Goal: Task Accomplishment & Management: Use online tool/utility

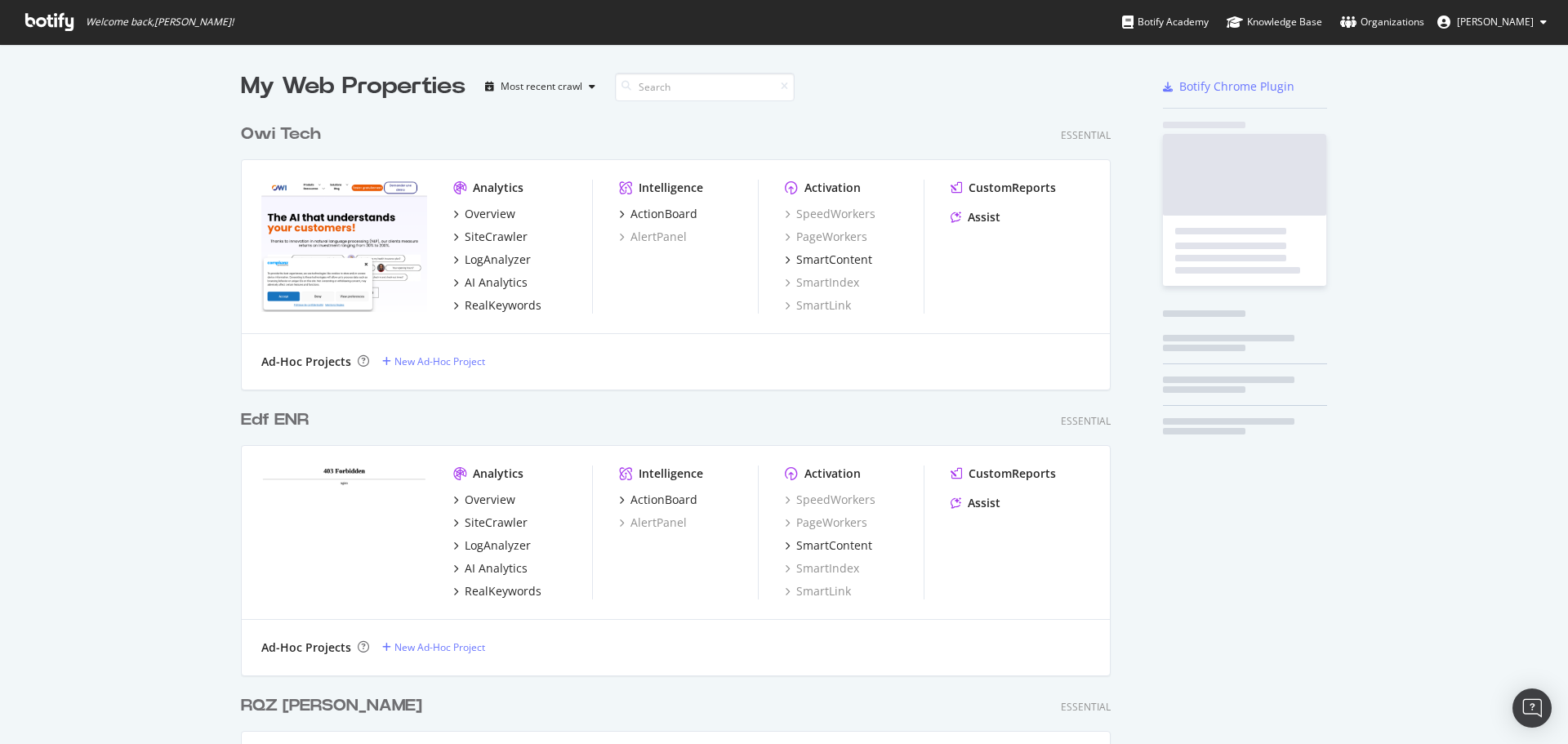
scroll to position [5884, 871]
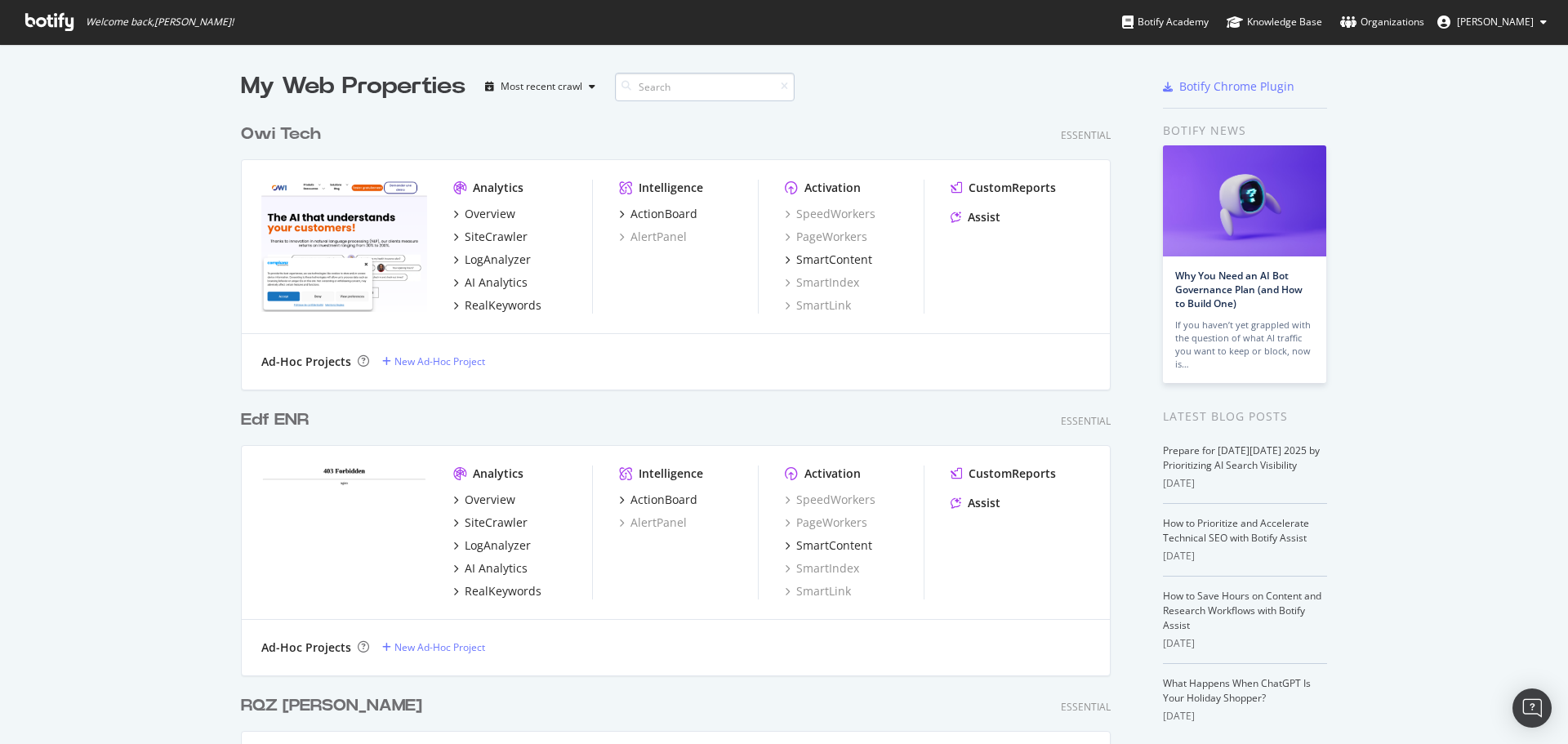
click at [677, 86] on input at bounding box center [704, 87] width 180 height 28
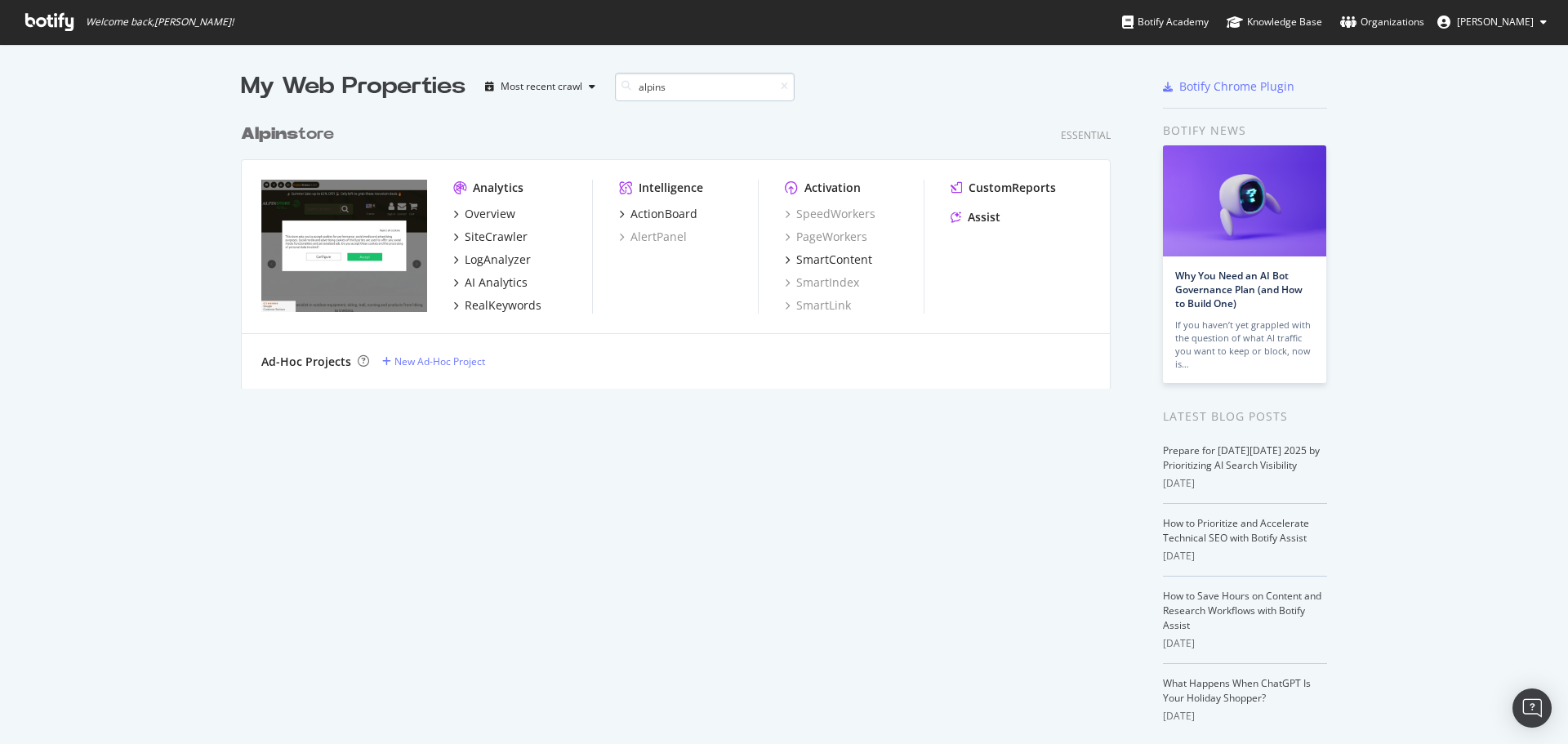
scroll to position [274, 871]
type input "alpins"
click at [502, 236] on div "SiteCrawler" at bounding box center [495, 237] width 63 height 17
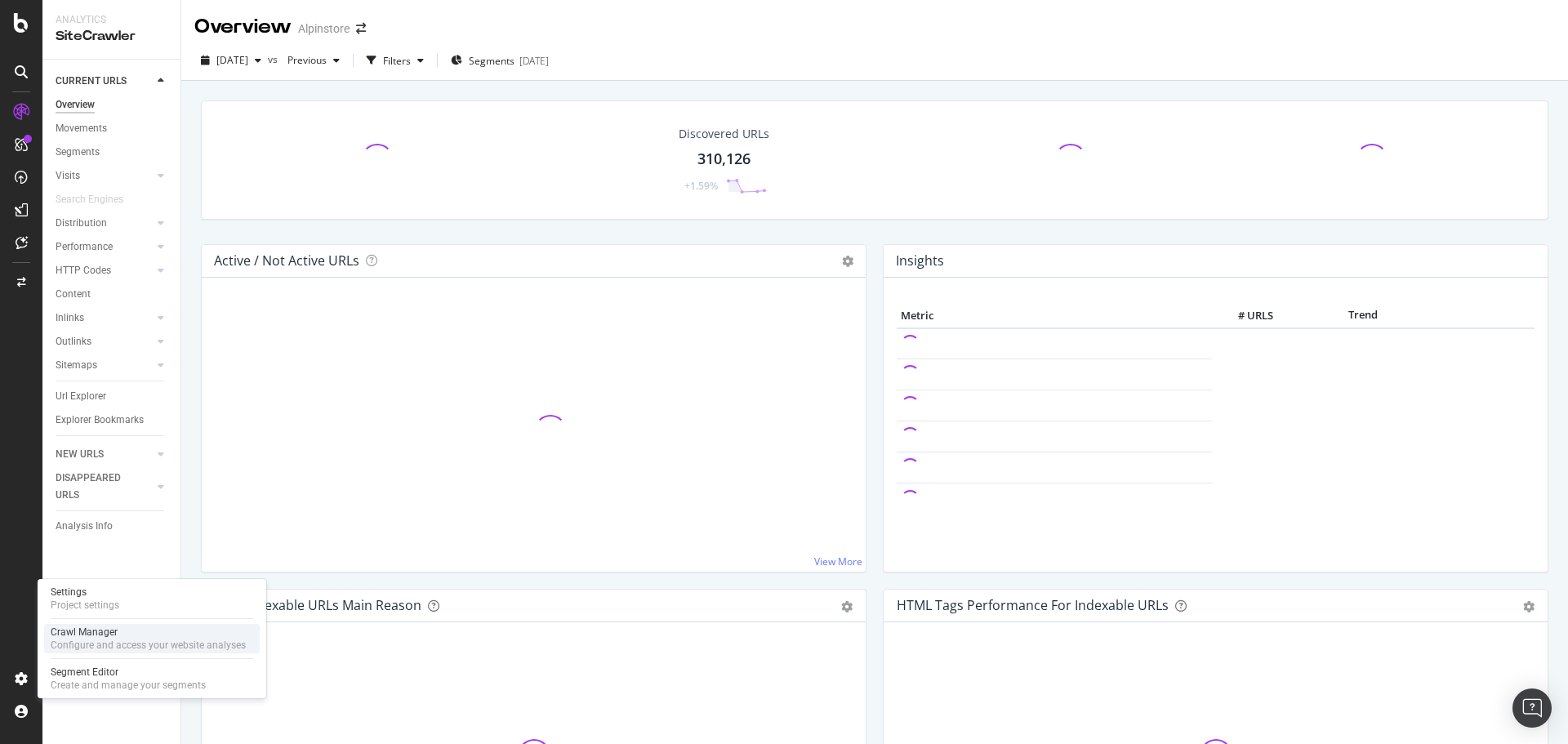
click at [130, 631] on div "Crawl Manager" at bounding box center [149, 632] width 195 height 13
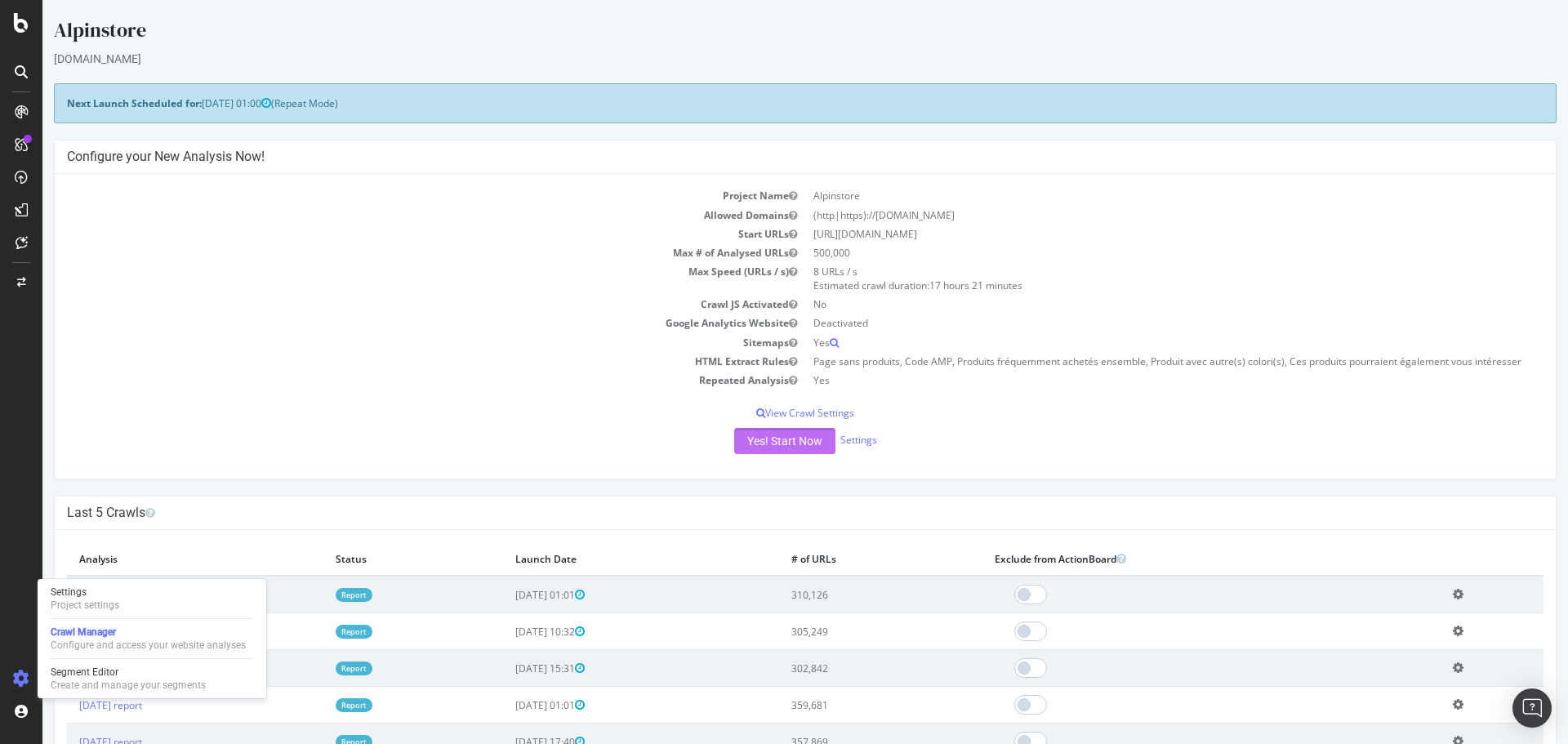
click at [765, 447] on button "Yes! Start Now" at bounding box center [784, 440] width 101 height 26
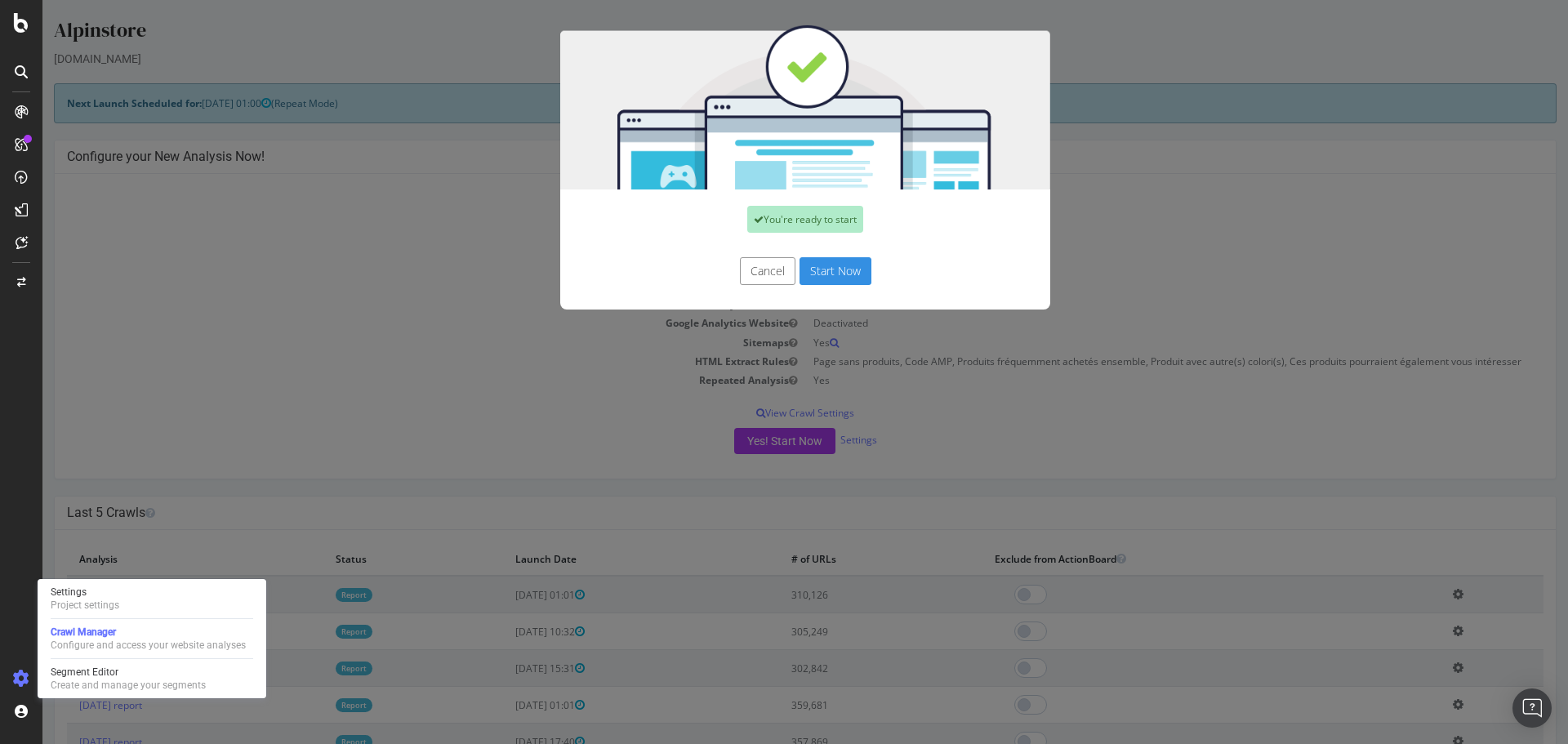
click at [823, 271] on button "Start Now" at bounding box center [835, 271] width 72 height 28
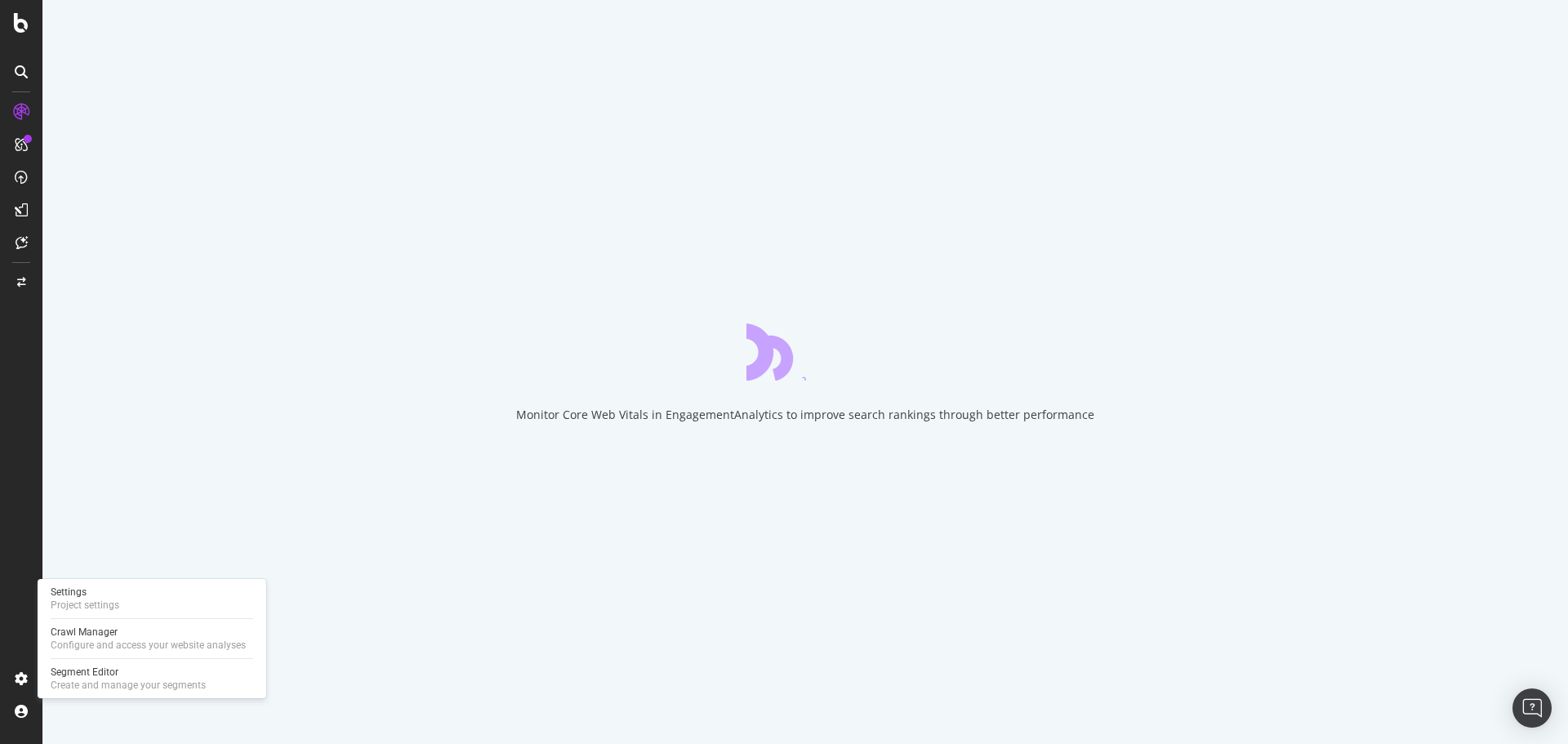
click at [382, 371] on div "Monitor Core Web Vitals in EngagementAnalytics to improve search rankings throu…" at bounding box center [805, 372] width 1525 height 744
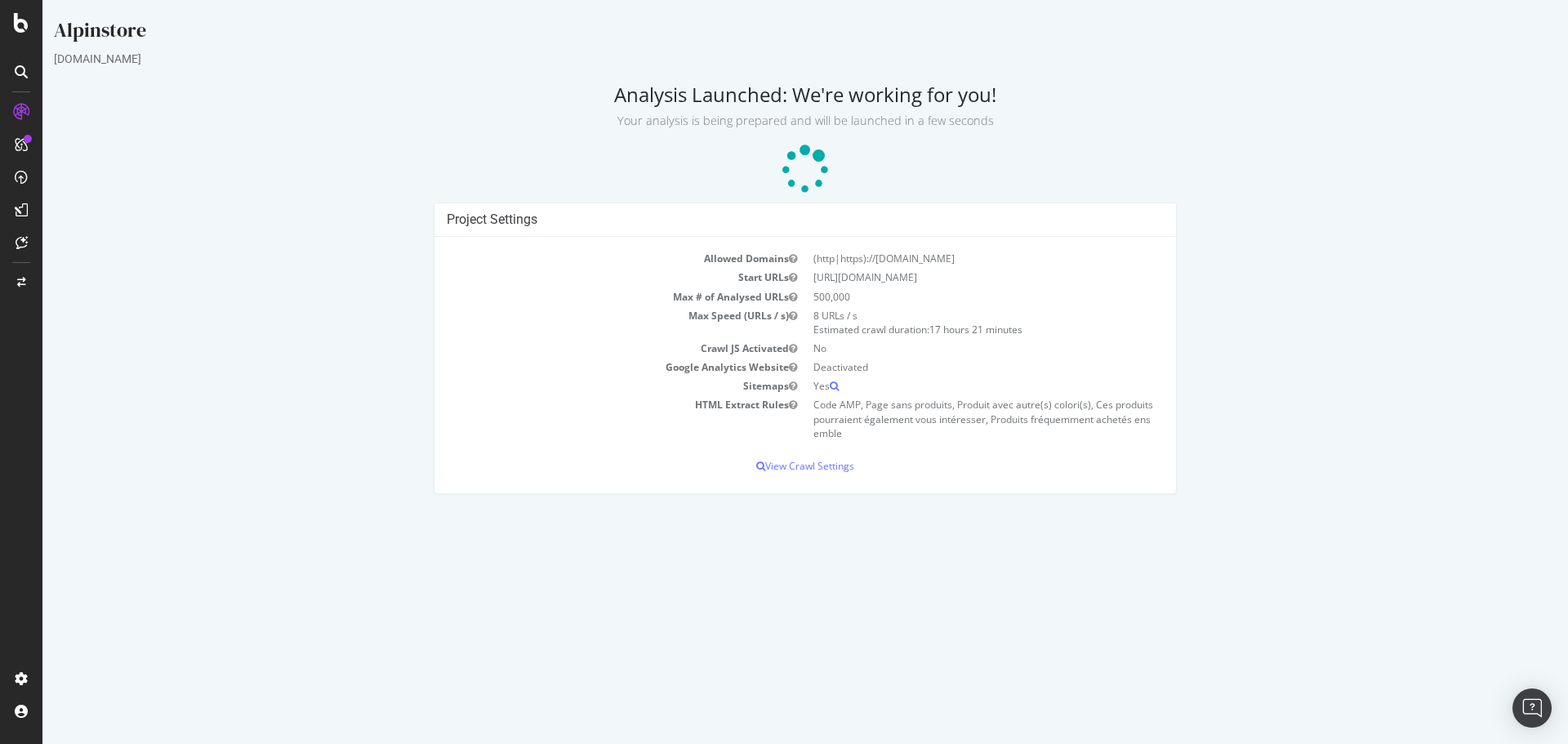
drag, startPoint x: 669, startPoint y: 89, endPoint x: 1010, endPoint y: 109, distance: 341.6
click at [1010, 109] on h2 "Analysis Launched: We're working for you! Your analysis is being prepared and w…" at bounding box center [805, 106] width 1502 height 46
click at [1010, 109] on p "Your analysis is being prepared and will be launched in a few seconds" at bounding box center [805, 117] width 1502 height 23
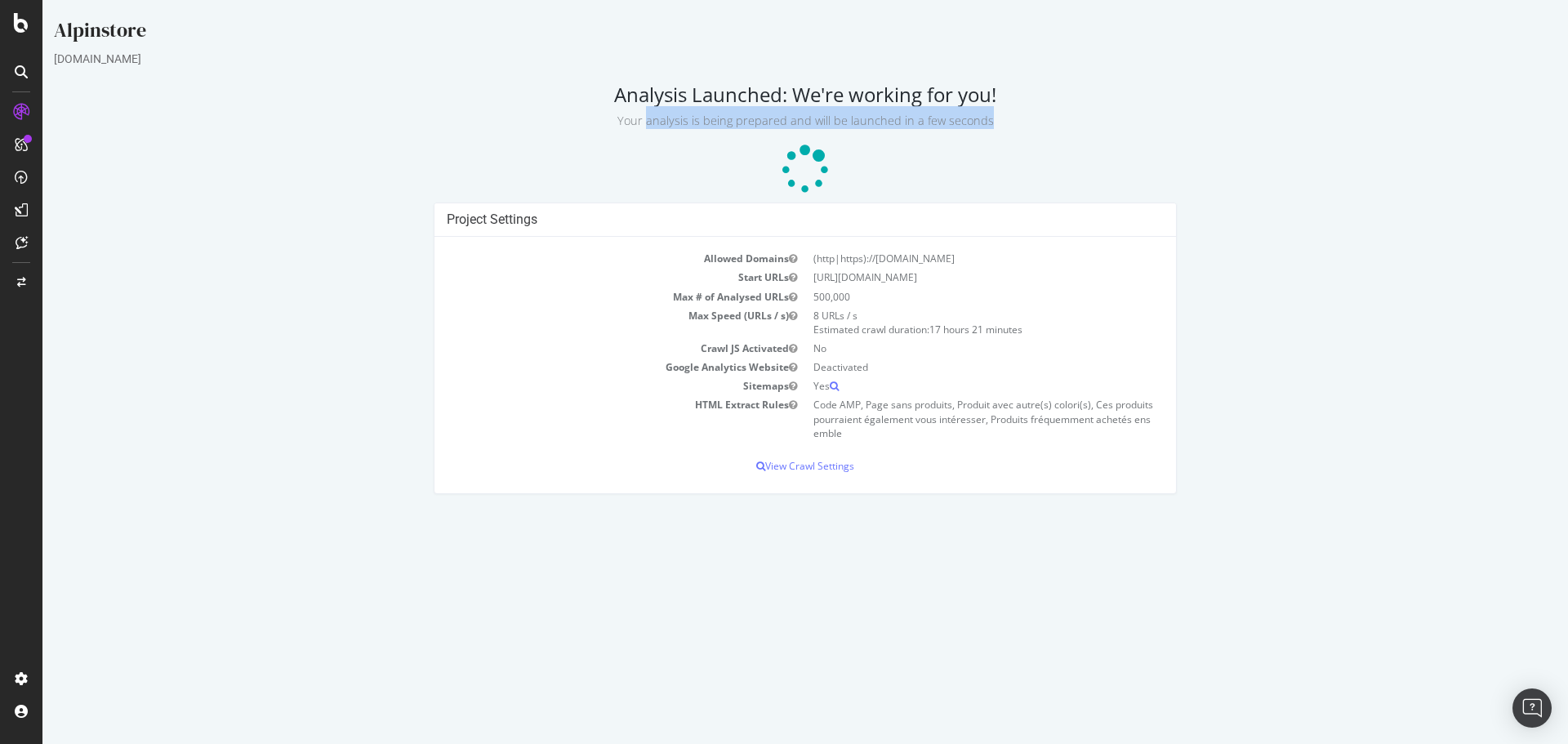
click at [1010, 109] on p "Your analysis is being prepared and will be launched in a few seconds" at bounding box center [805, 117] width 1502 height 23
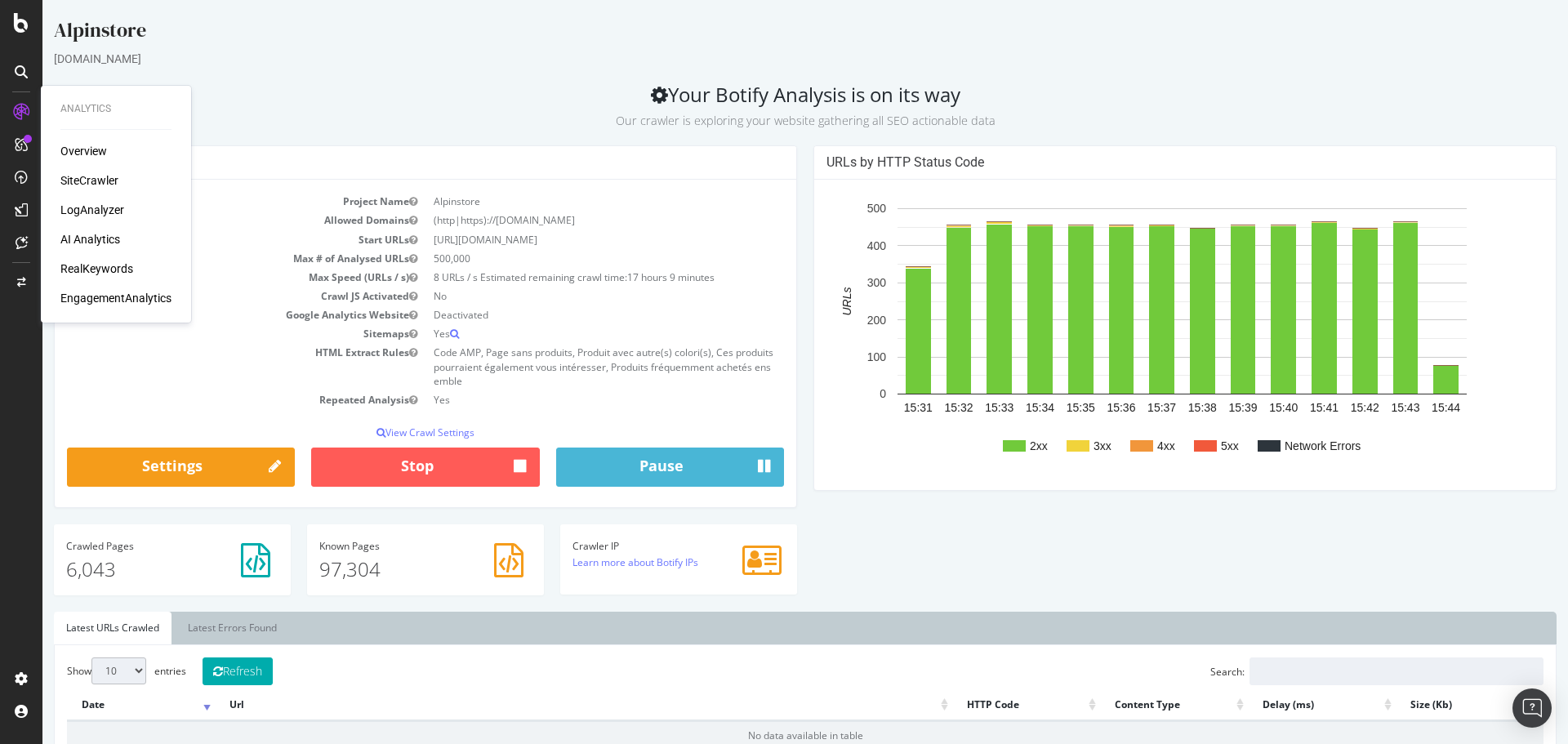
click at [74, 144] on div "Overview" at bounding box center [83, 151] width 47 height 17
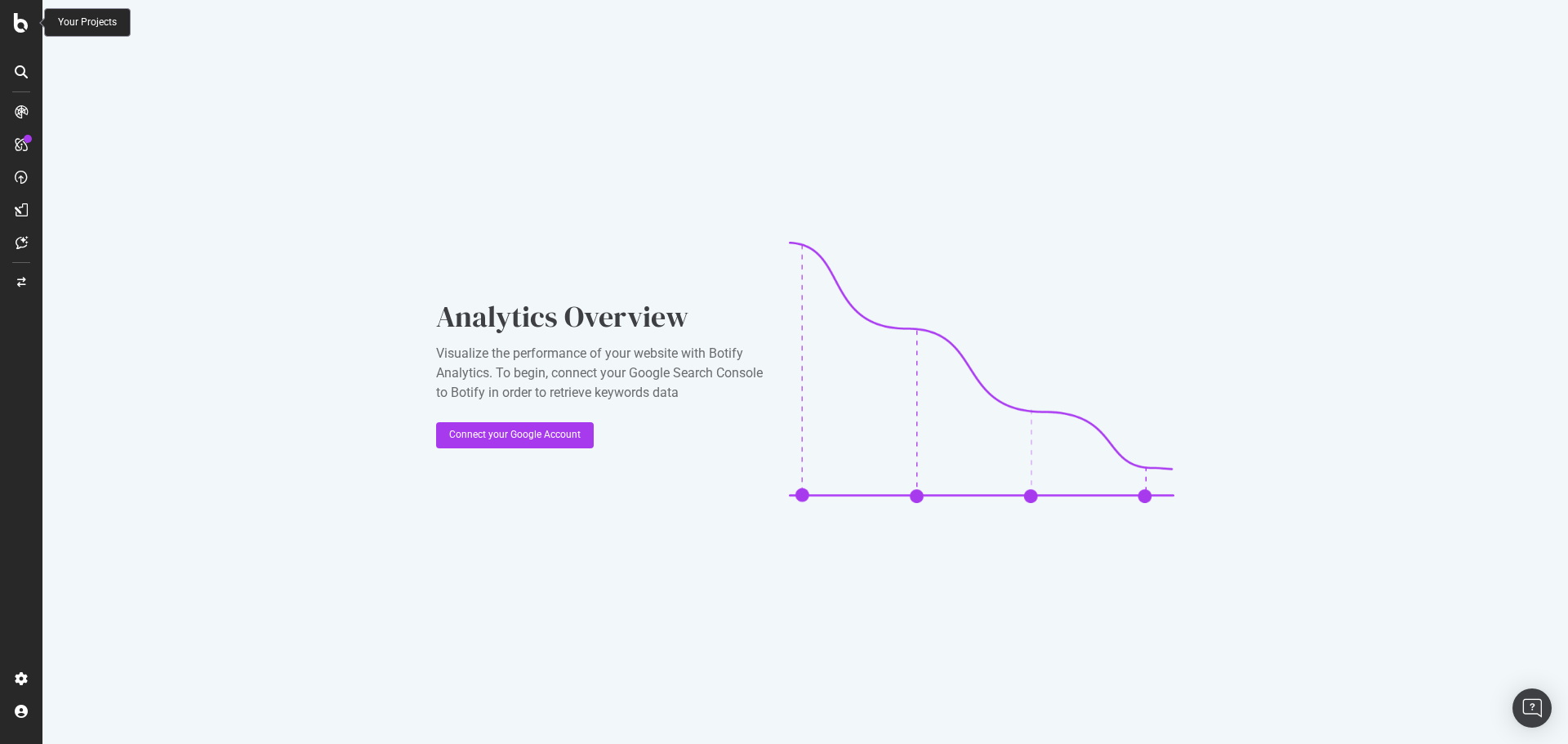
click at [29, 23] on div at bounding box center [21, 23] width 39 height 19
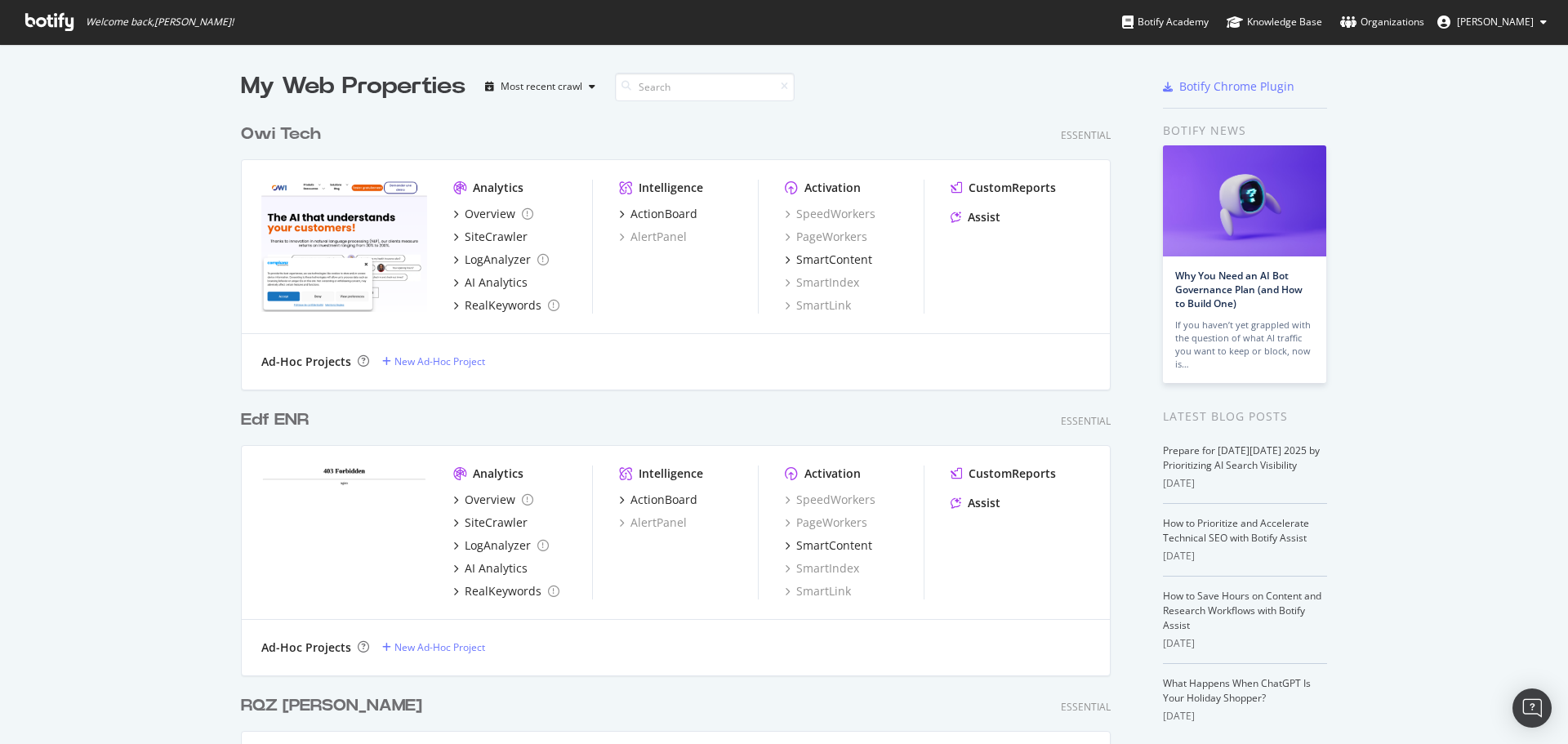
scroll to position [731, 1543]
